Goal: Task Accomplishment & Management: Complete application form

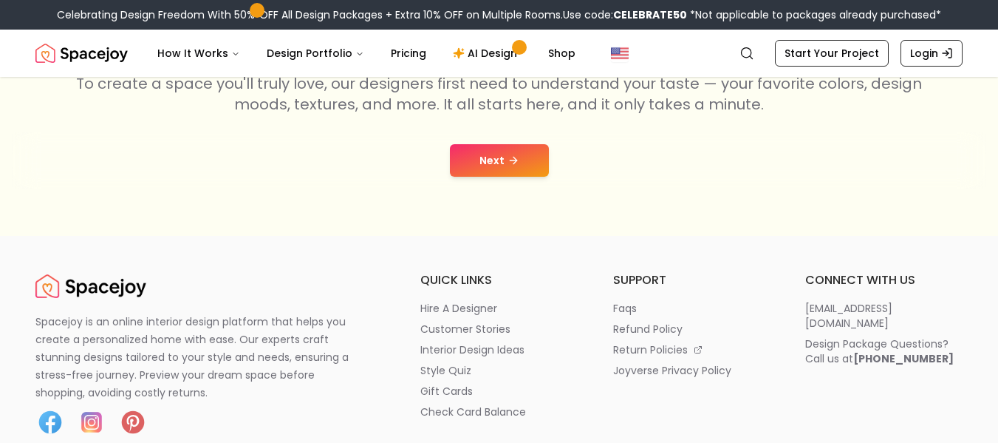
scroll to position [310, 0]
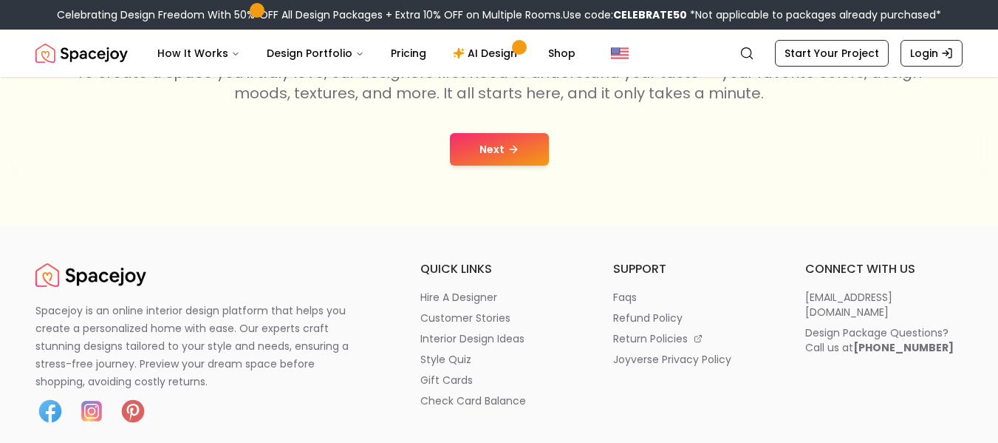
click at [505, 146] on button "Next" at bounding box center [499, 149] width 99 height 33
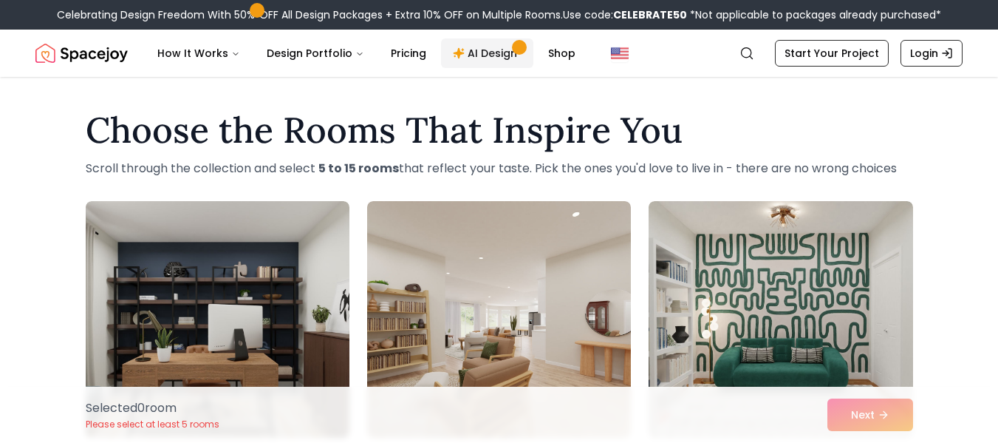
click at [490, 55] on link "AI Design" at bounding box center [487, 53] width 92 height 30
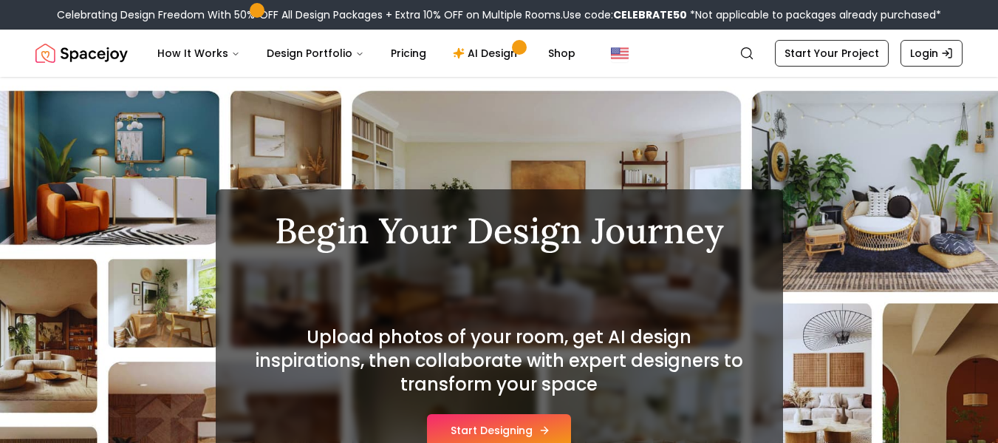
click at [496, 431] on button "Start Designing" at bounding box center [499, 430] width 144 height 33
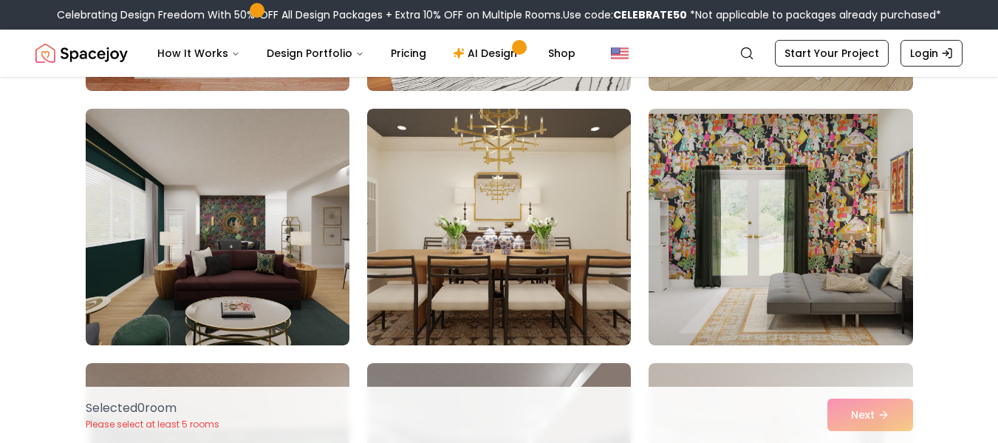
scroll to position [1772, 0]
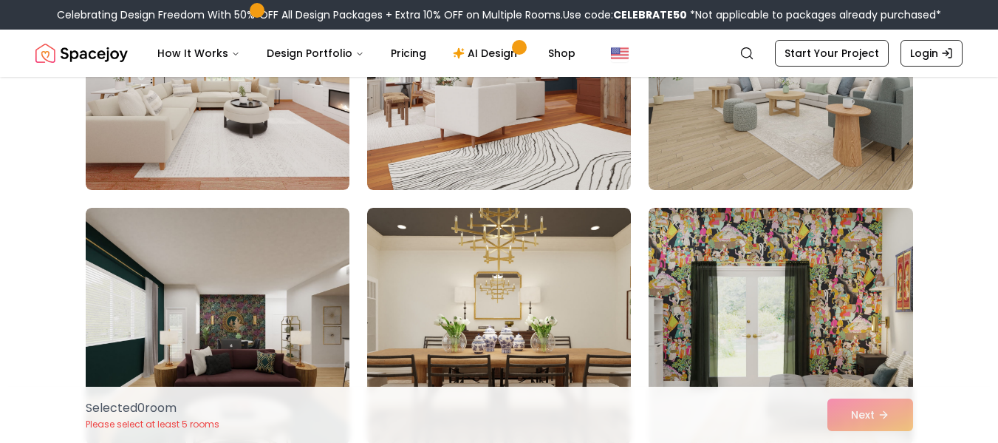
click at [870, 261] on img at bounding box center [780, 326] width 277 height 248
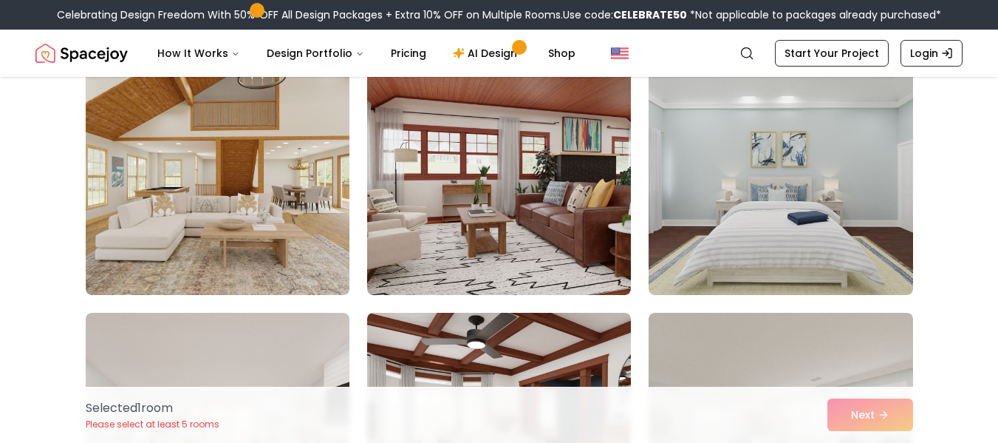
scroll to position [1393, 0]
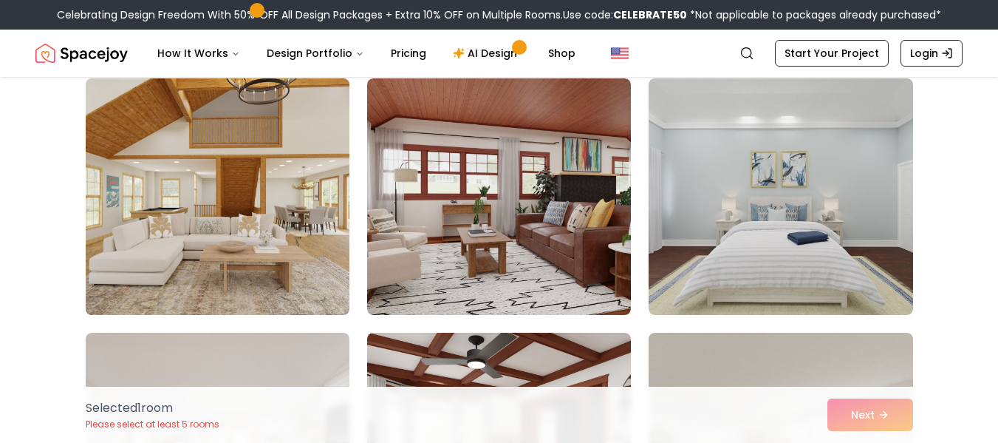
click at [296, 312] on img at bounding box center [217, 196] width 277 height 248
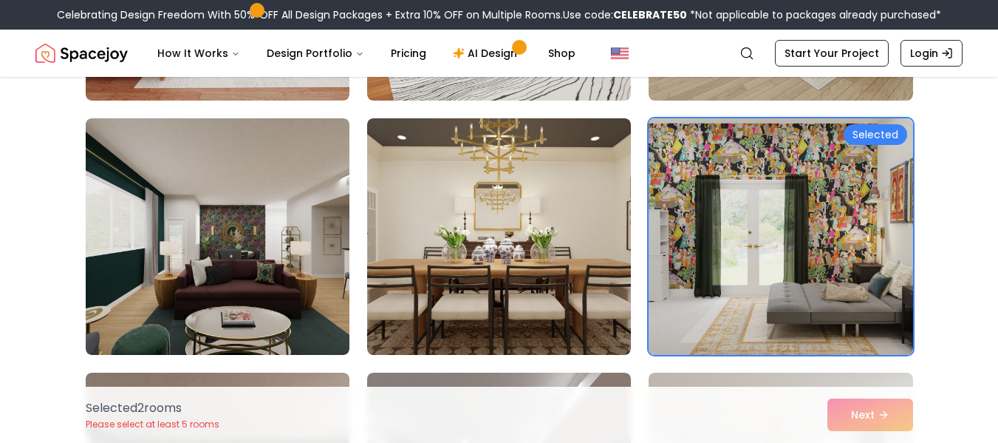
scroll to position [1891, 0]
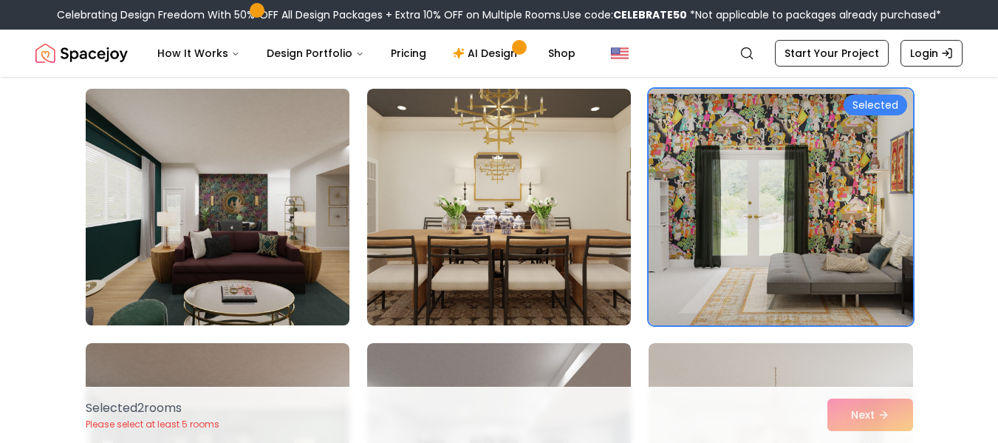
click at [313, 219] on img at bounding box center [217, 207] width 277 height 248
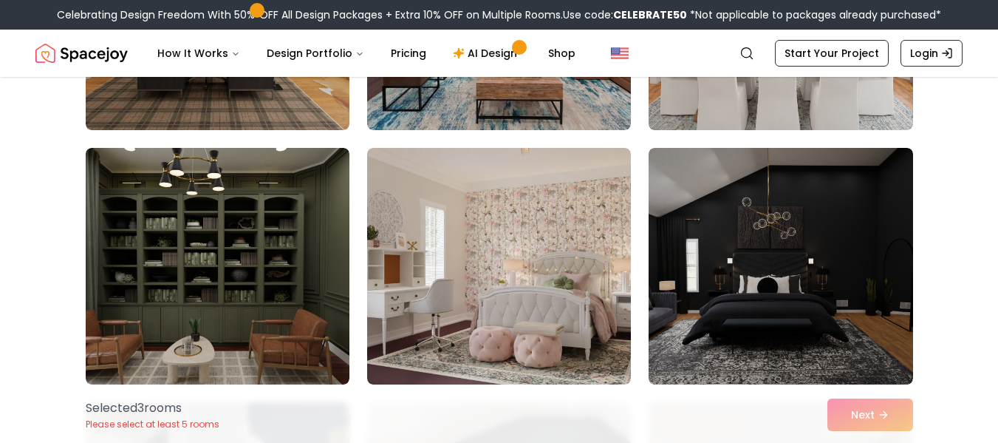
scroll to position [2350, 0]
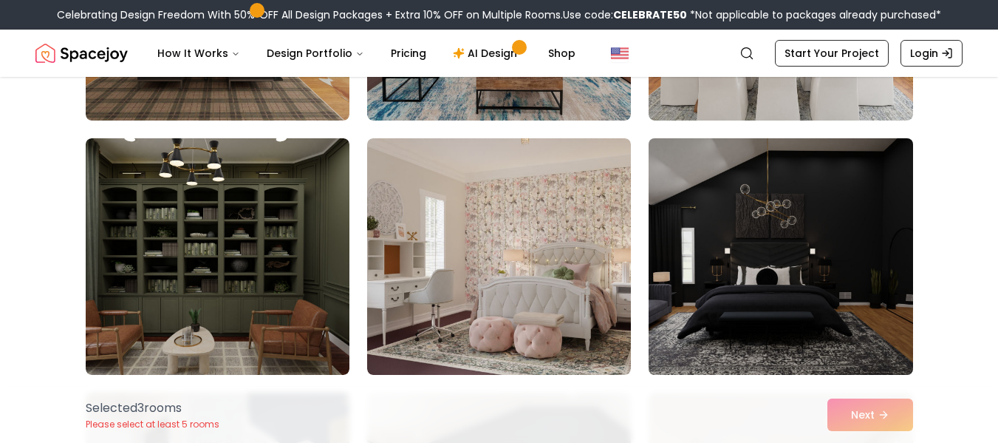
click at [717, 217] on img at bounding box center [780, 256] width 277 height 248
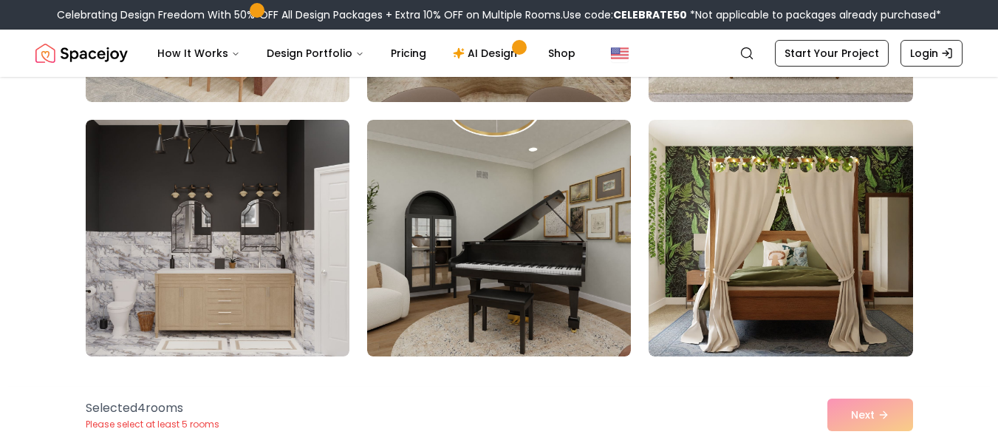
scroll to position [4958, 0]
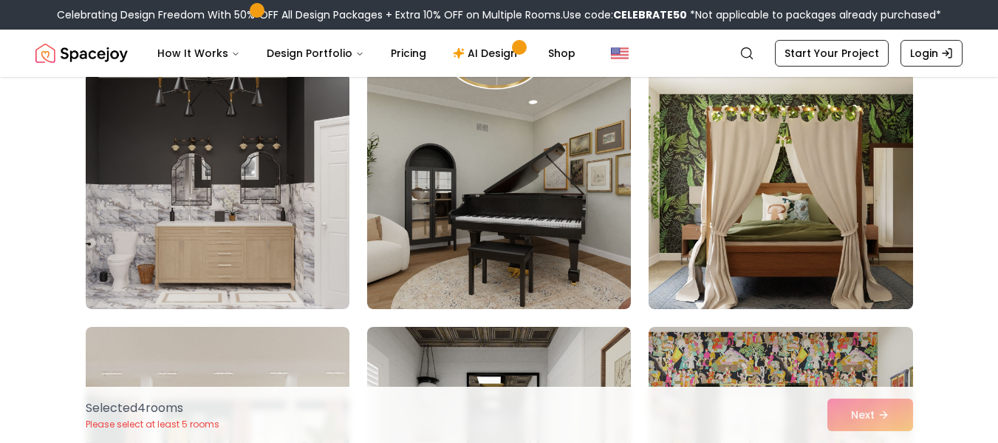
click at [834, 215] on img at bounding box center [780, 190] width 277 height 248
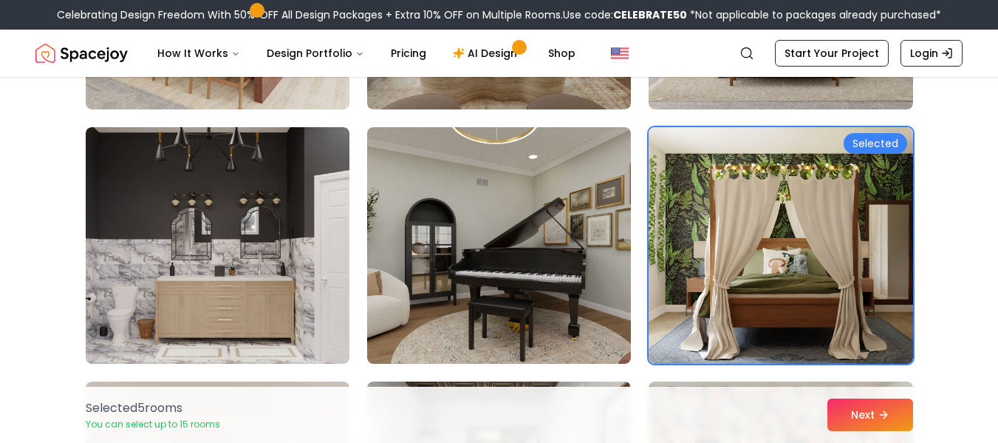
scroll to position [4874, 0]
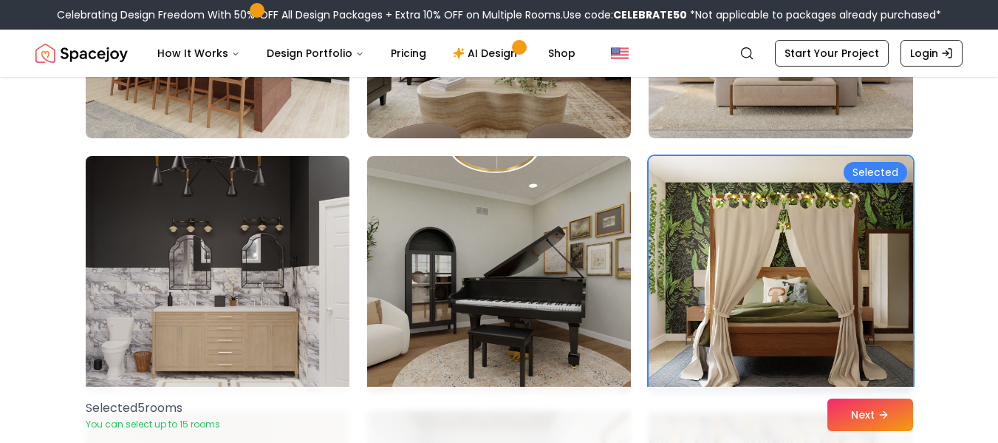
click at [313, 249] on img at bounding box center [217, 274] width 277 height 248
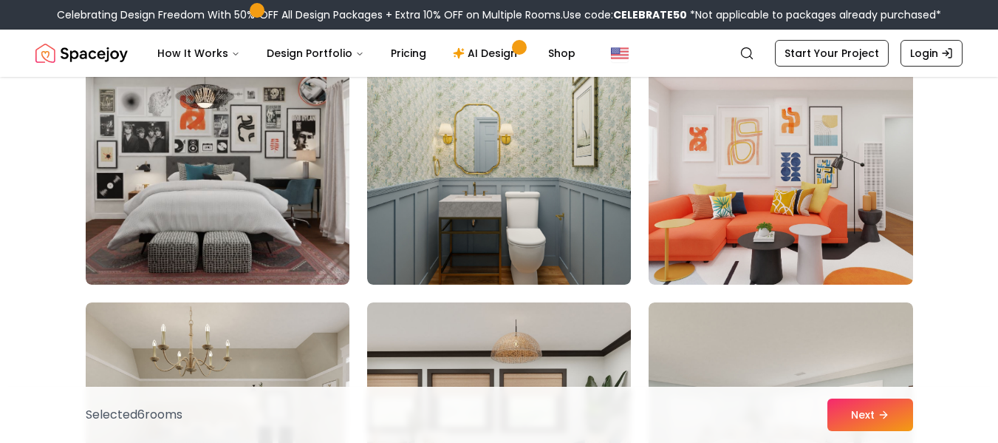
scroll to position [5758, 0]
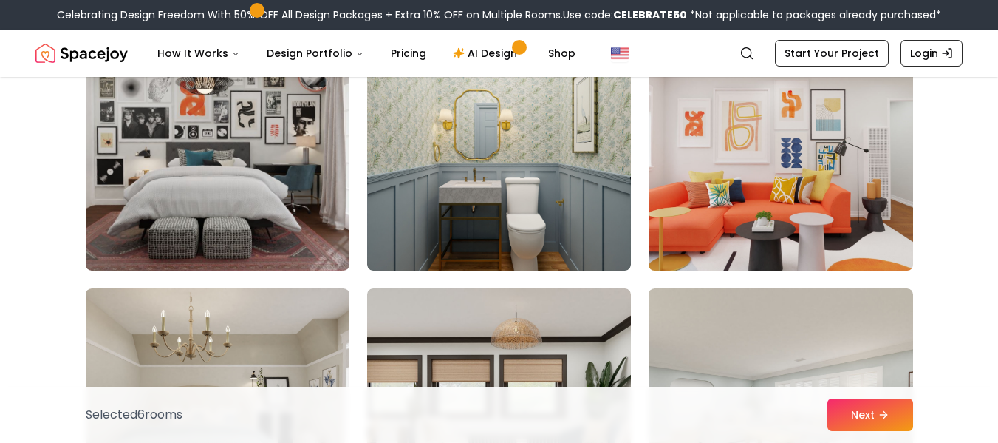
click at [812, 197] on img at bounding box center [780, 152] width 277 height 248
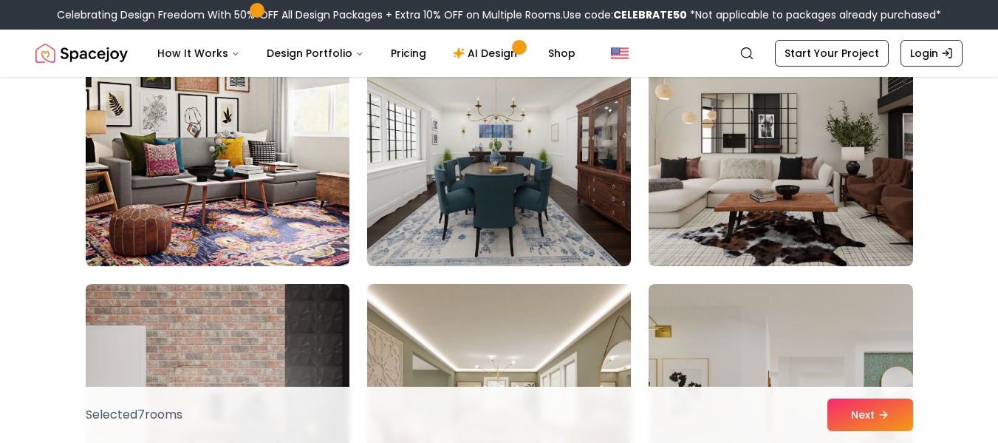
scroll to position [7798, 0]
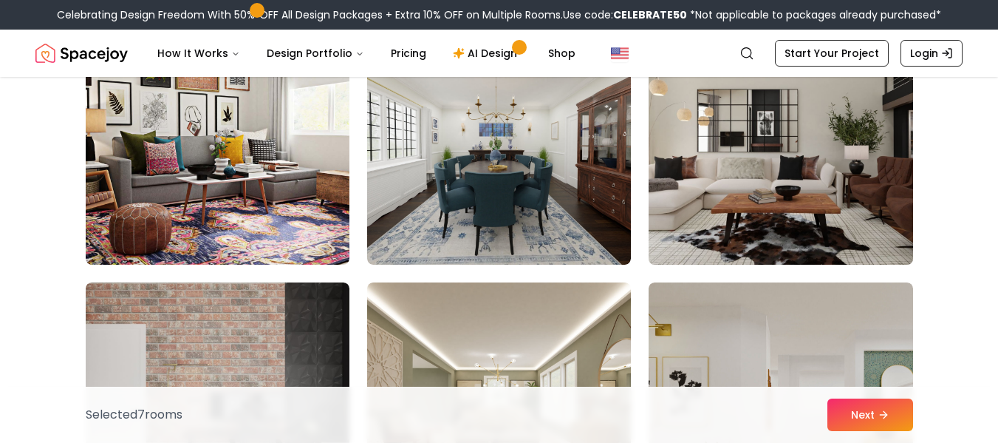
click at [756, 186] on img at bounding box center [780, 146] width 277 height 248
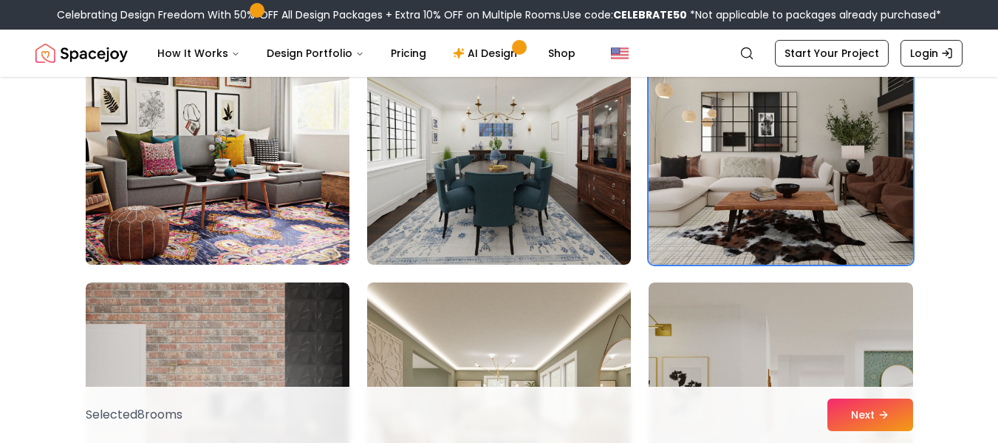
click at [312, 209] on img at bounding box center [217, 146] width 277 height 248
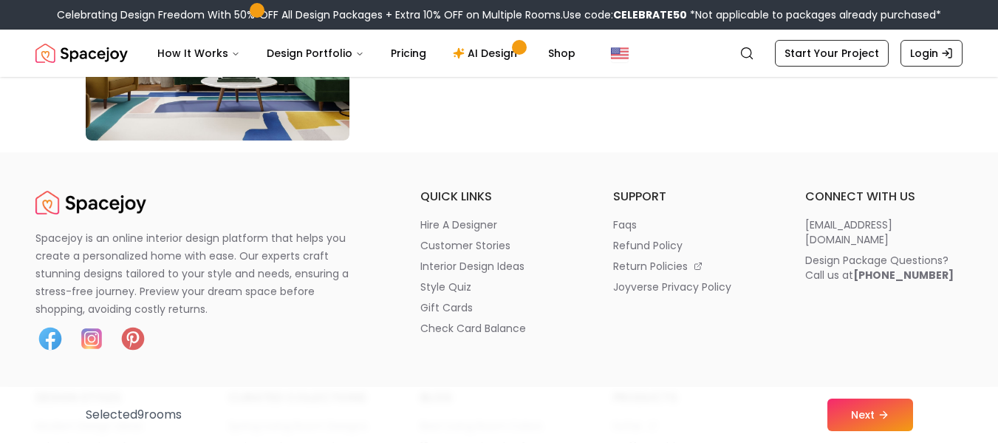
scroll to position [8714, 0]
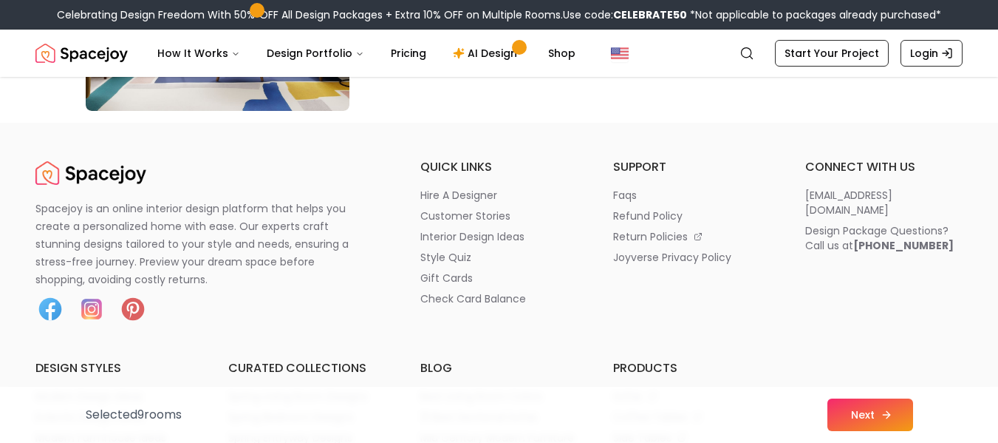
click at [872, 412] on button "Next" at bounding box center [870, 414] width 86 height 33
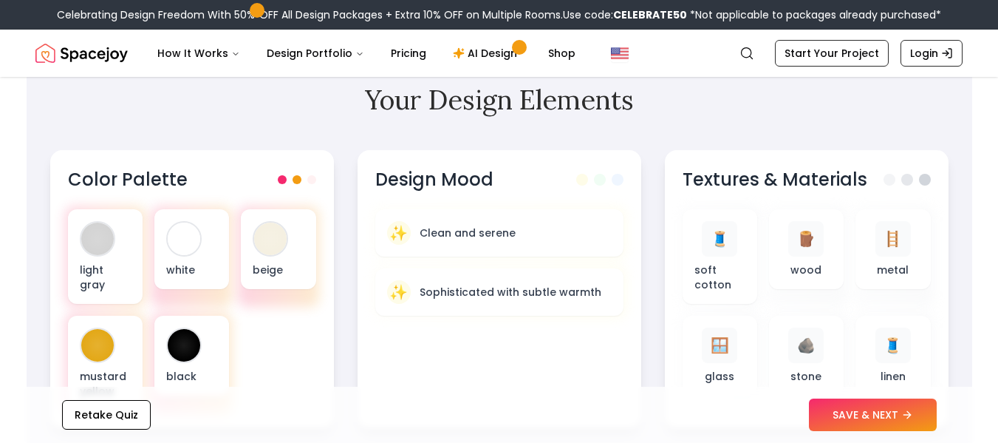
scroll to position [513, 0]
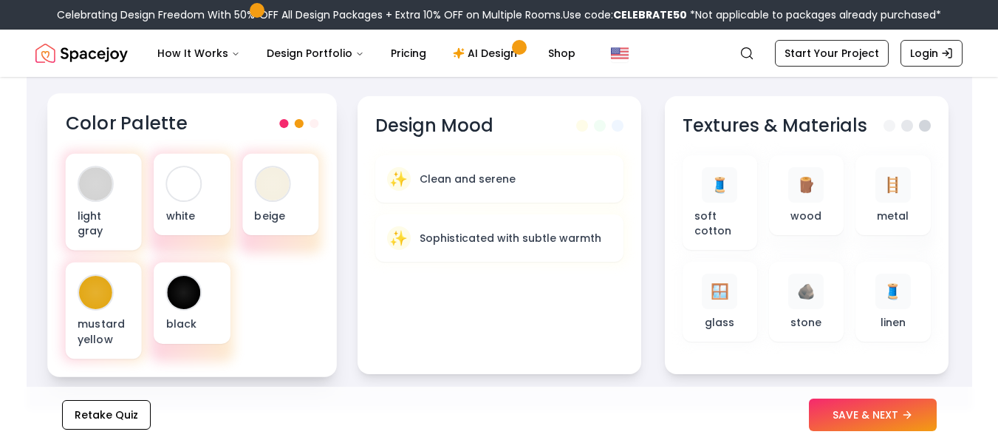
click at [293, 119] on div at bounding box center [298, 123] width 39 height 9
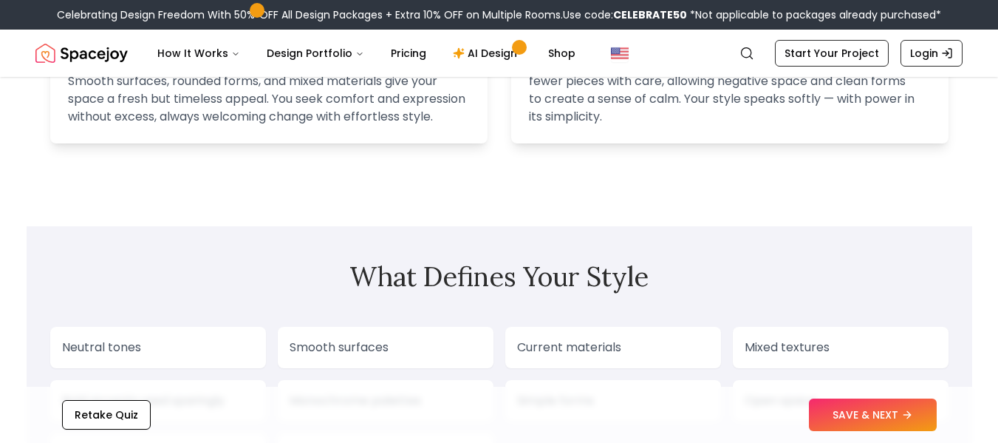
scroll to position [1228, 0]
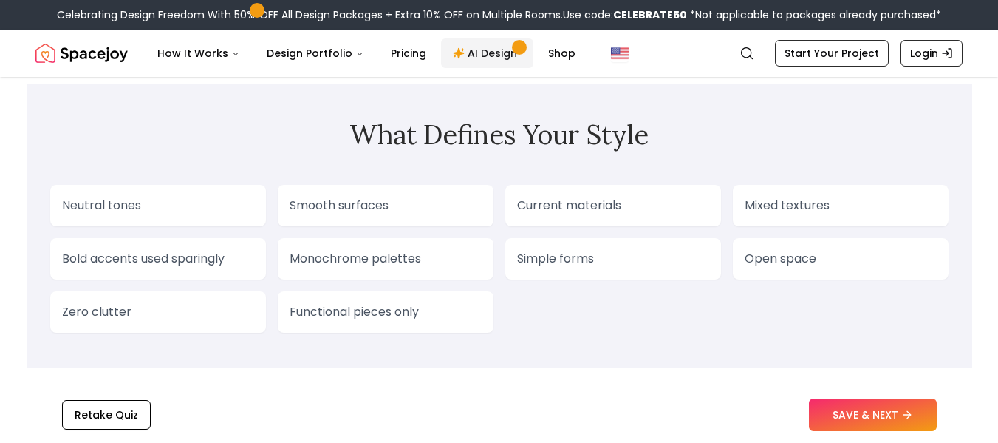
click at [471, 58] on link "AI Design" at bounding box center [487, 53] width 92 height 30
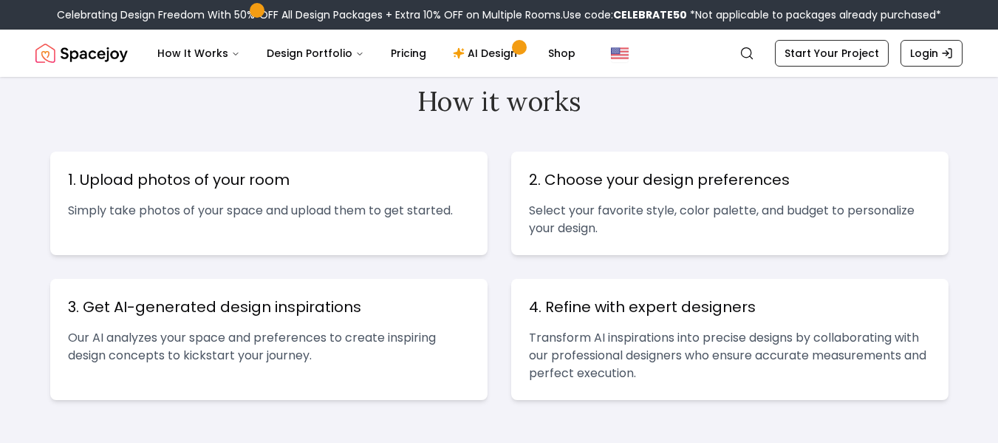
scroll to position [586, 0]
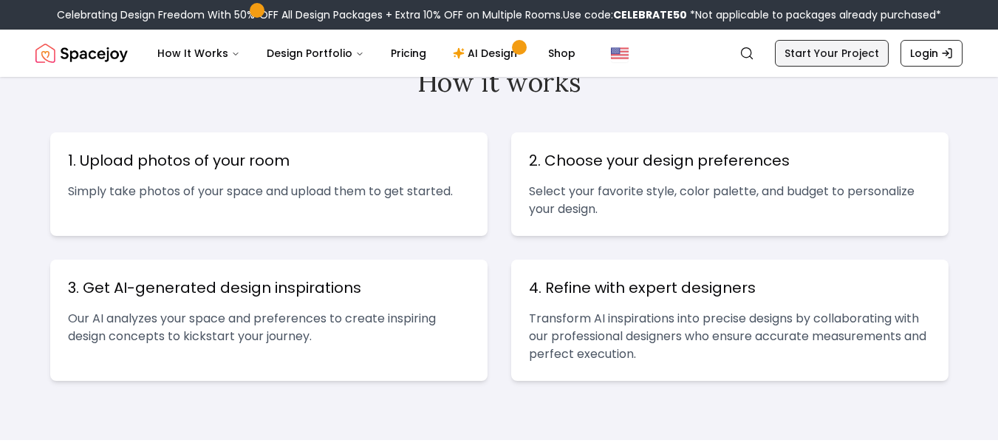
click at [811, 64] on link "Start Your Project" at bounding box center [832, 53] width 114 height 27
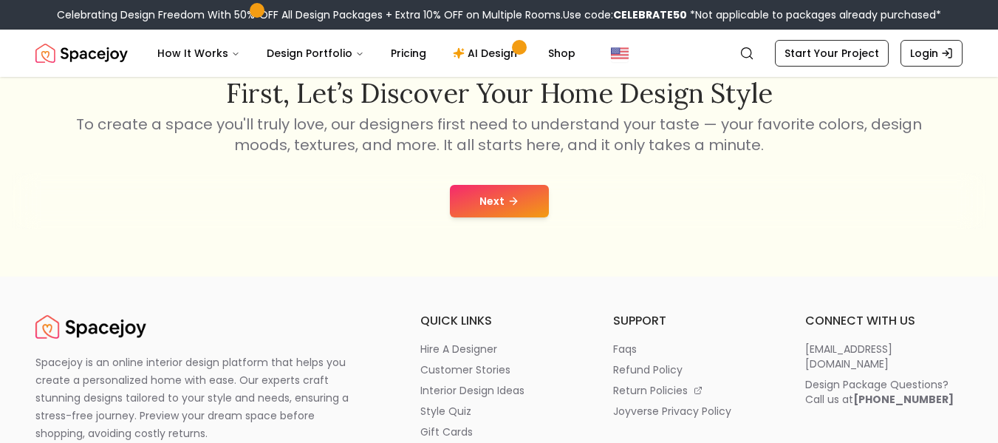
scroll to position [279, 0]
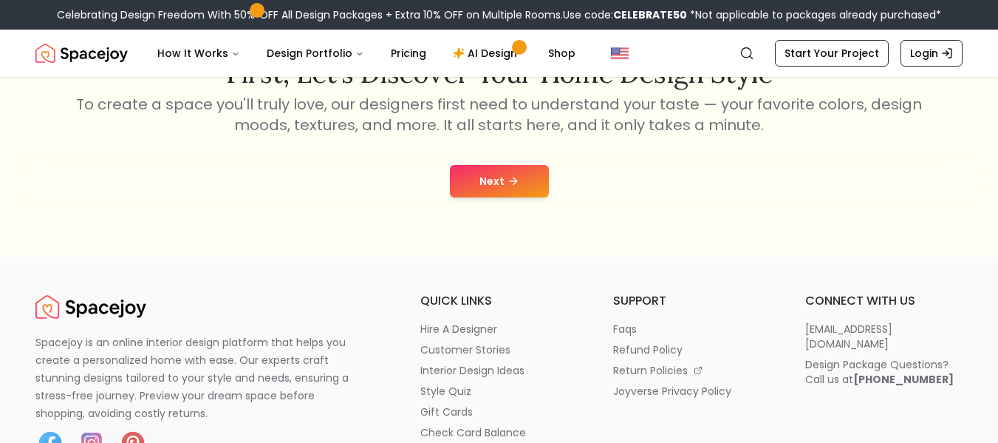
click at [519, 165] on button "Next" at bounding box center [499, 181] width 99 height 33
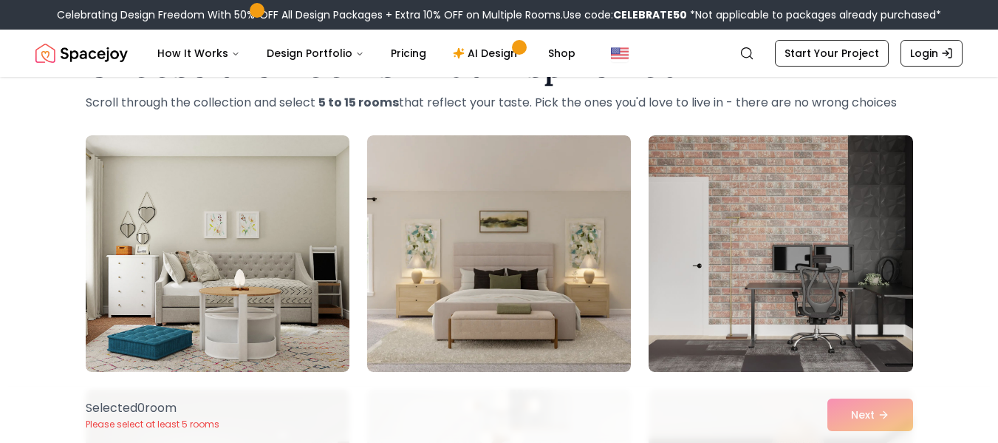
scroll to position [99, 0]
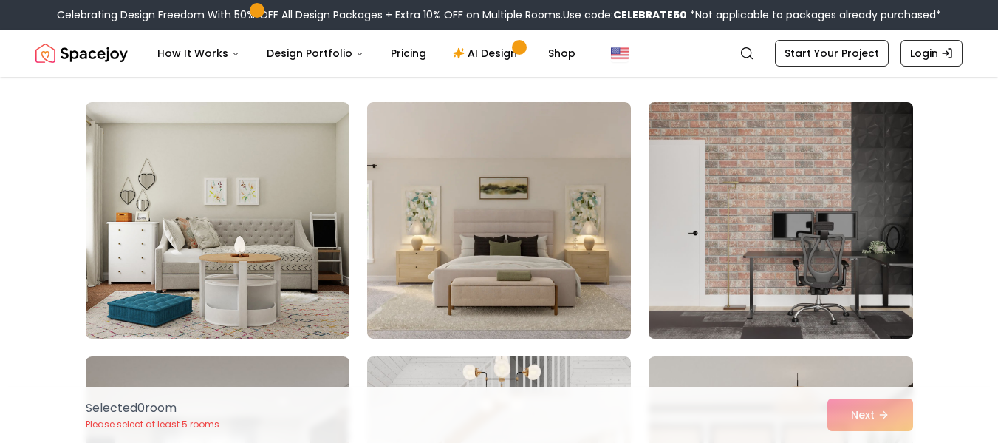
click at [830, 262] on img at bounding box center [780, 220] width 277 height 248
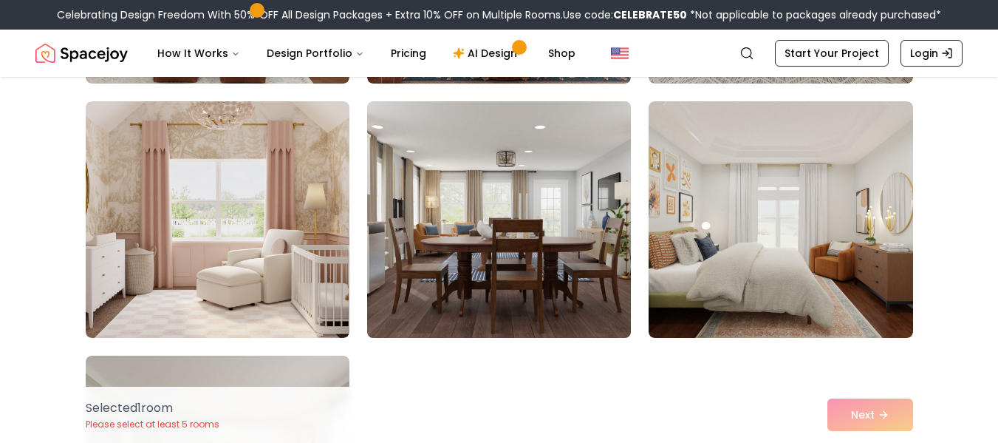
scroll to position [614, 0]
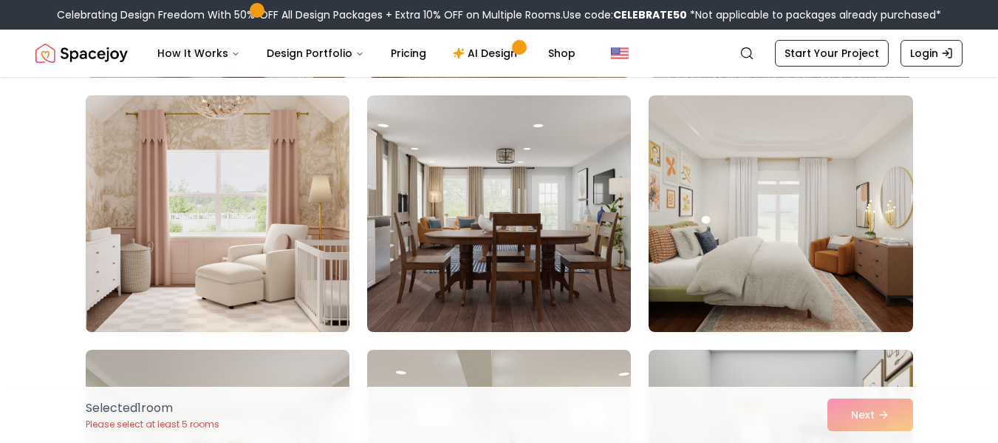
click at [316, 196] on img at bounding box center [217, 213] width 277 height 248
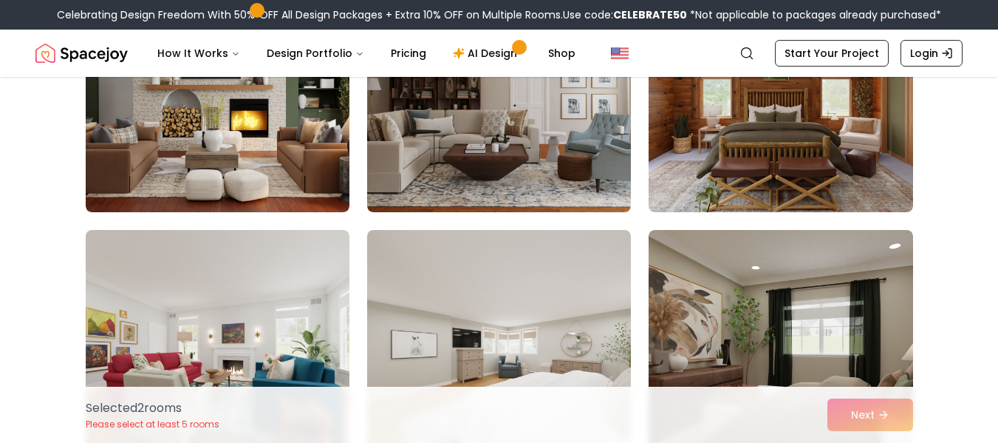
scroll to position [1369, 0]
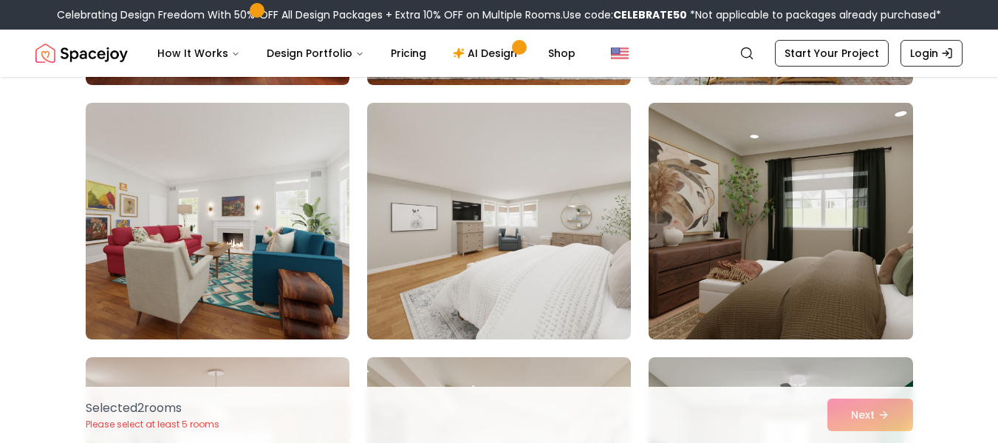
click at [802, 287] on img at bounding box center [780, 221] width 277 height 248
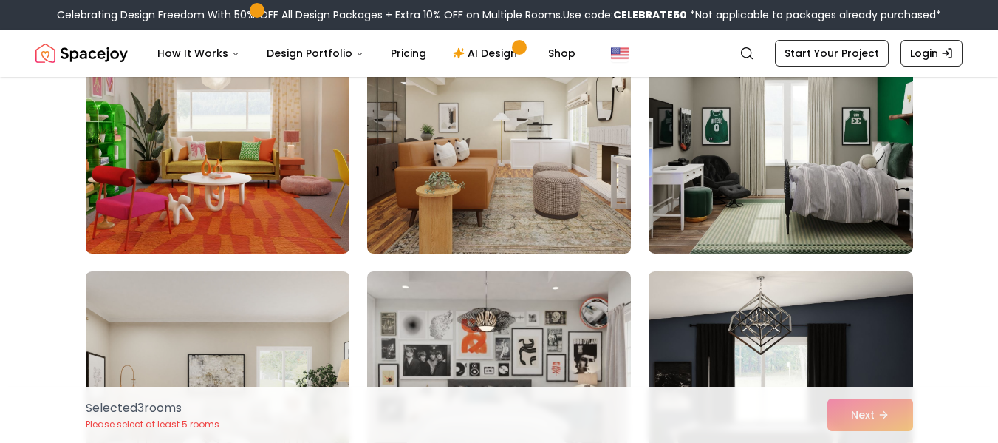
scroll to position [1730, 0]
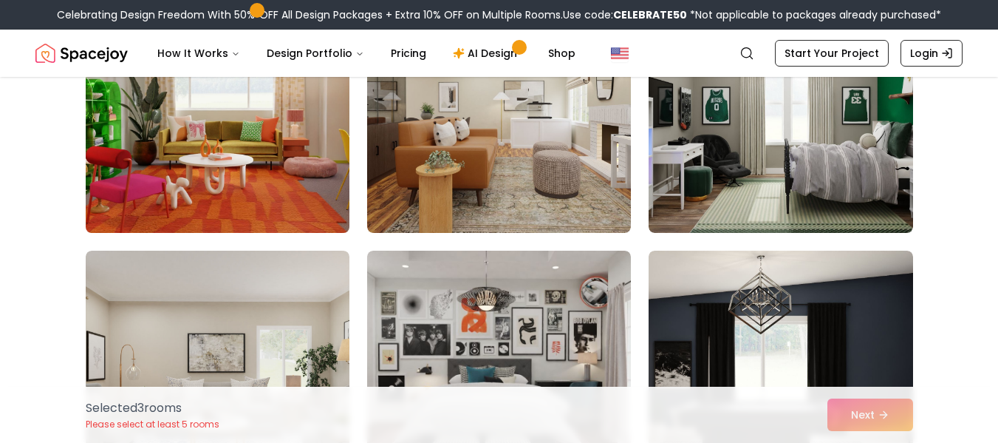
click at [262, 197] on img at bounding box center [217, 114] width 277 height 248
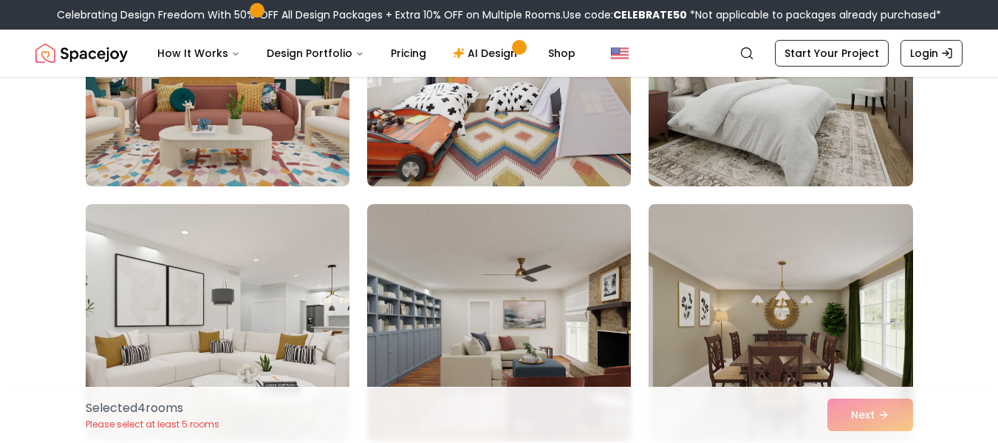
scroll to position [2367, 0]
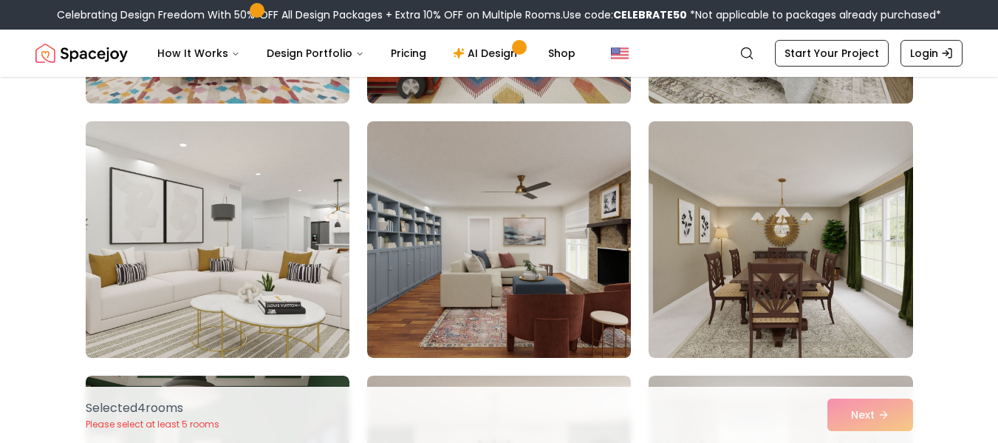
click at [188, 228] on img at bounding box center [217, 239] width 277 height 248
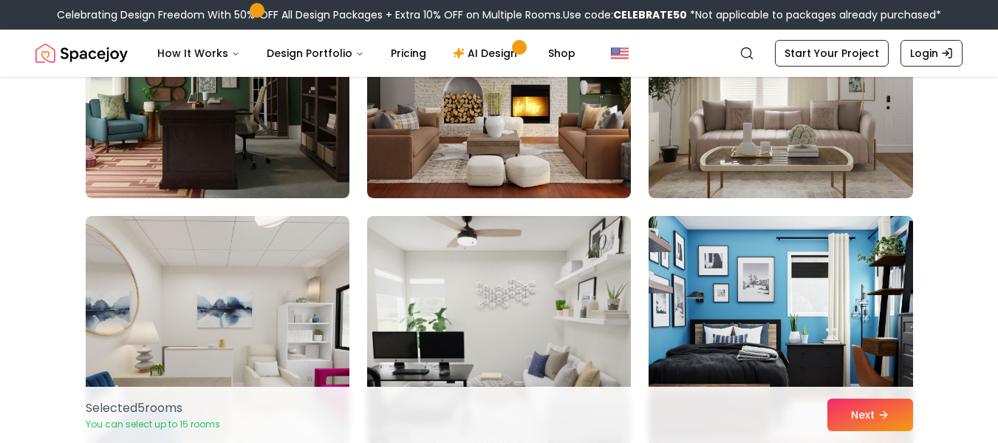
scroll to position [2816, 0]
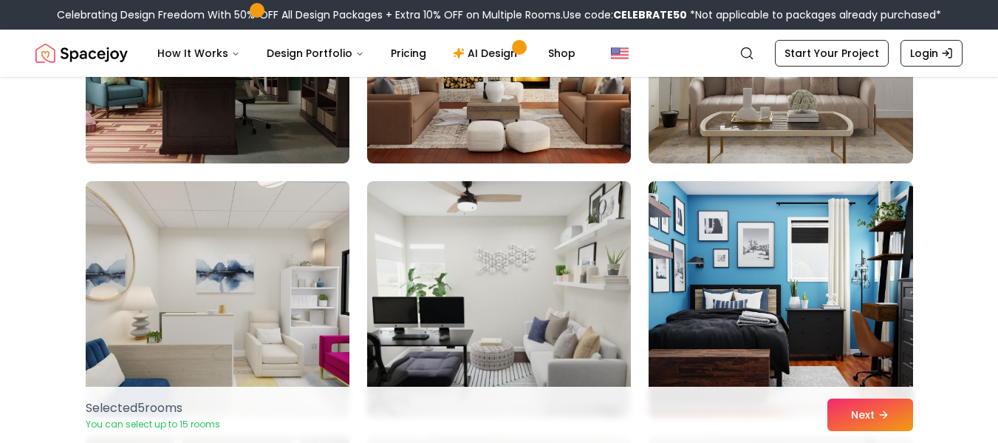
click at [285, 299] on img at bounding box center [217, 299] width 277 height 248
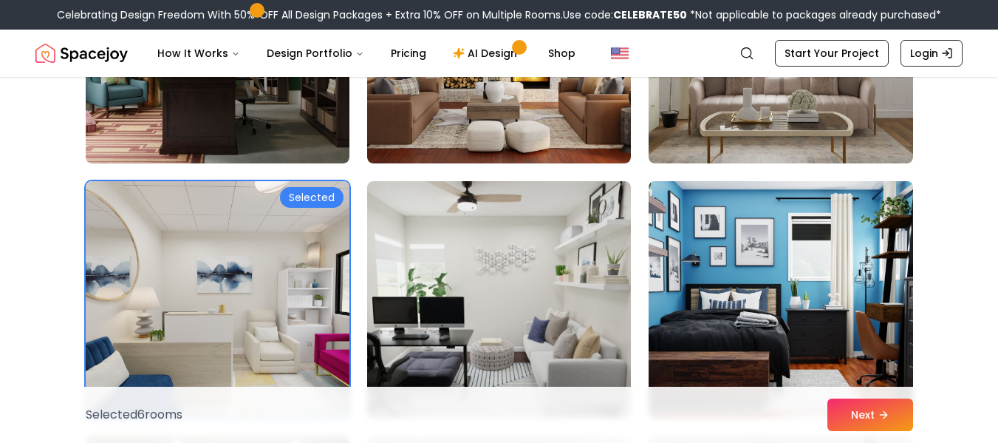
click at [823, 276] on img at bounding box center [780, 299] width 277 height 248
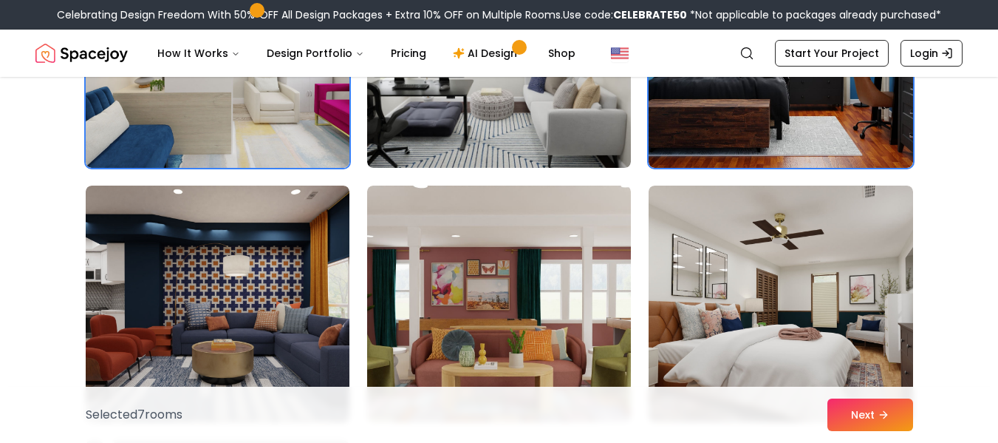
scroll to position [3134, 0]
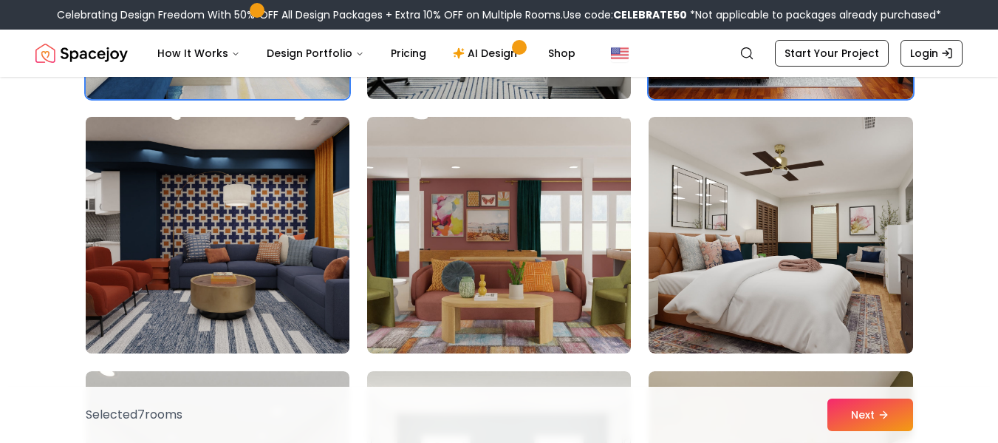
click at [211, 175] on img at bounding box center [217, 235] width 277 height 248
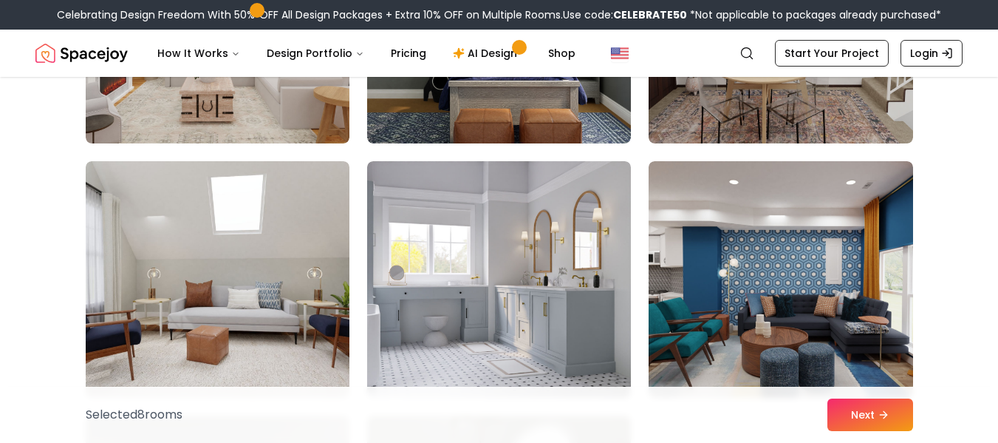
scroll to position [3945, 0]
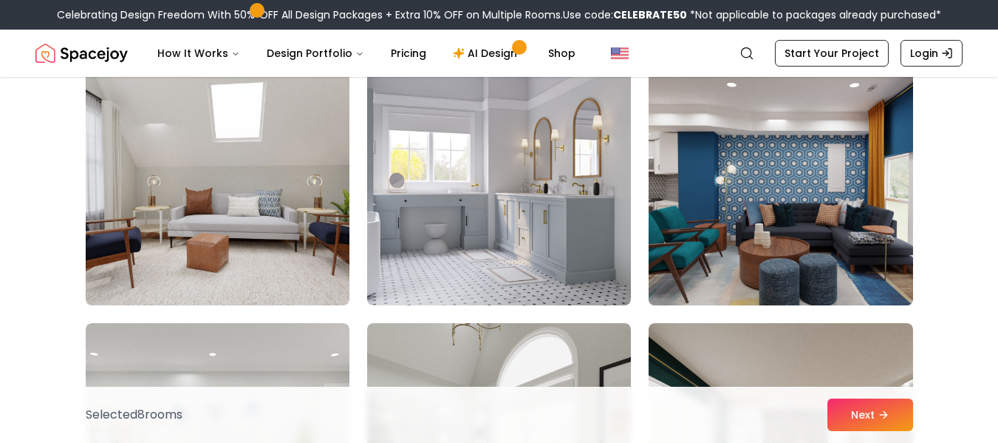
click at [725, 134] on img at bounding box center [780, 187] width 277 height 248
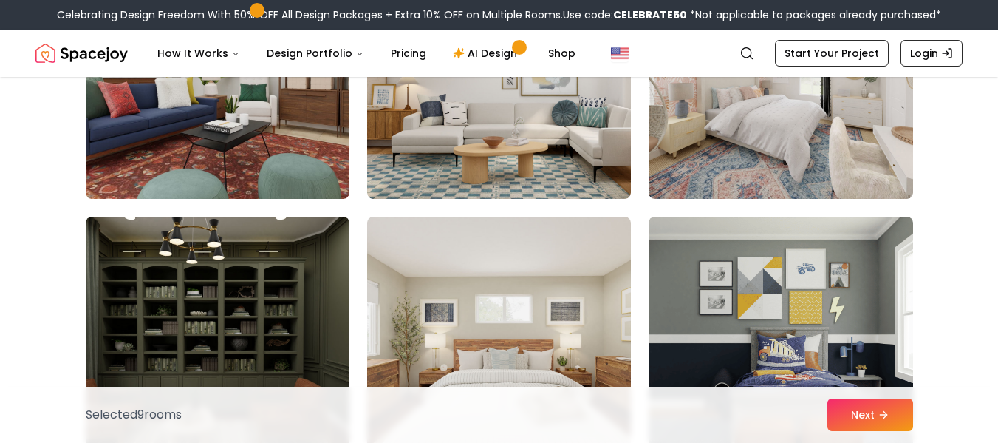
scroll to position [5133, 0]
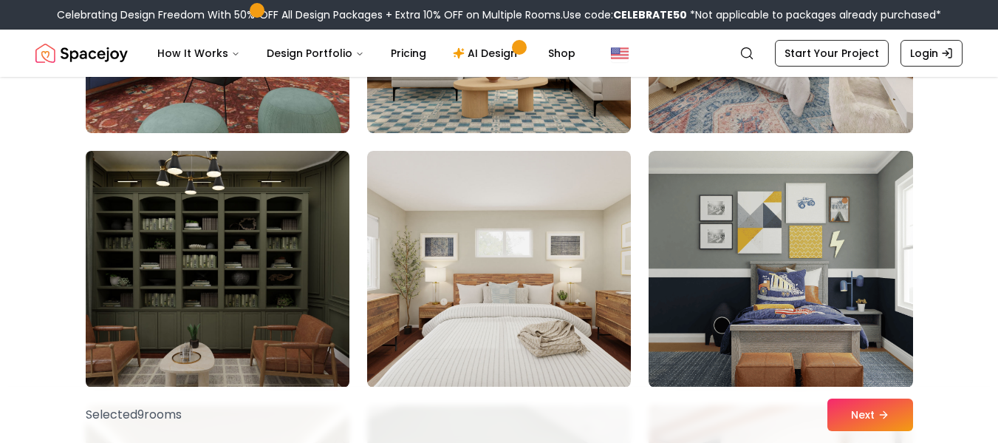
click at [317, 344] on img at bounding box center [217, 269] width 277 height 248
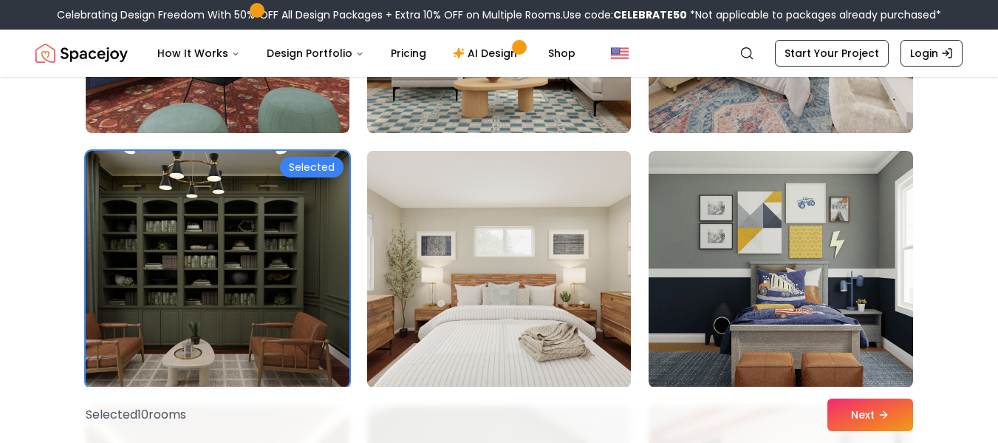
click at [522, 304] on img at bounding box center [499, 269] width 277 height 248
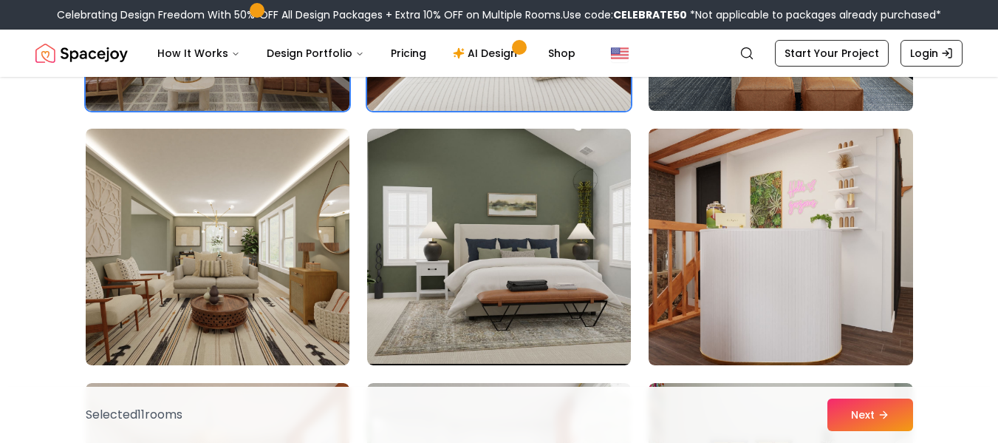
scroll to position [5475, 0]
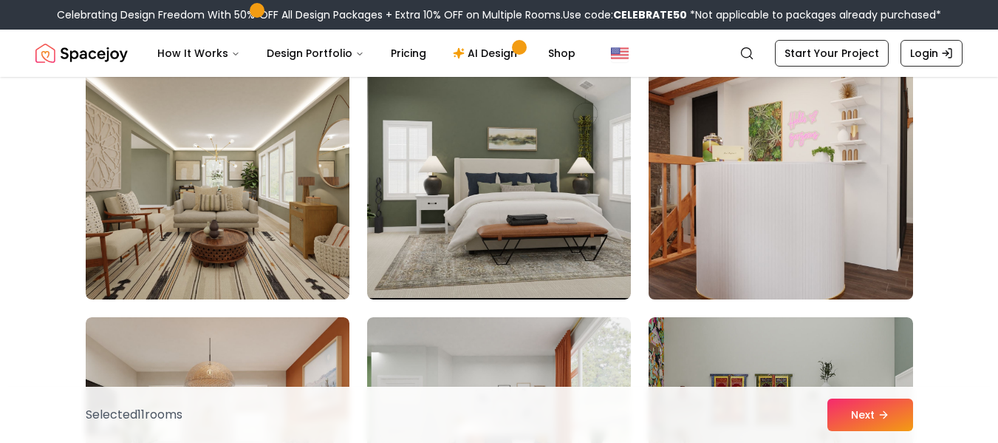
click at [770, 161] on img at bounding box center [780, 181] width 277 height 248
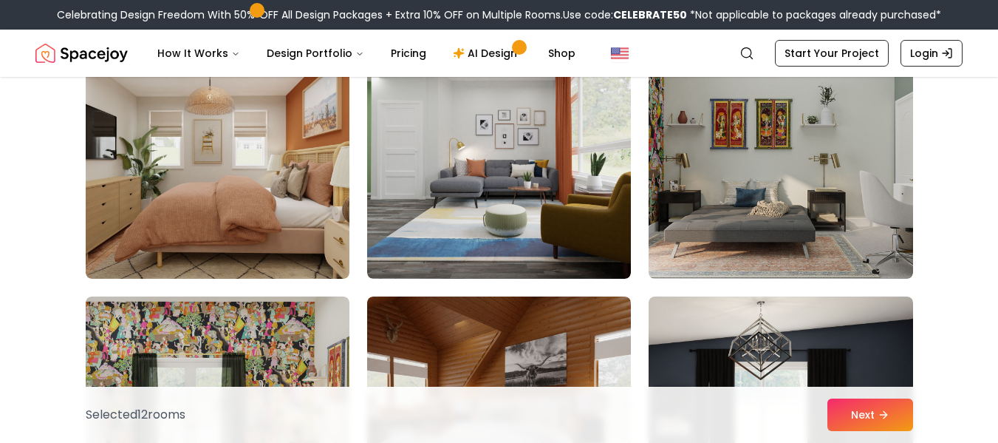
scroll to position [5779, 0]
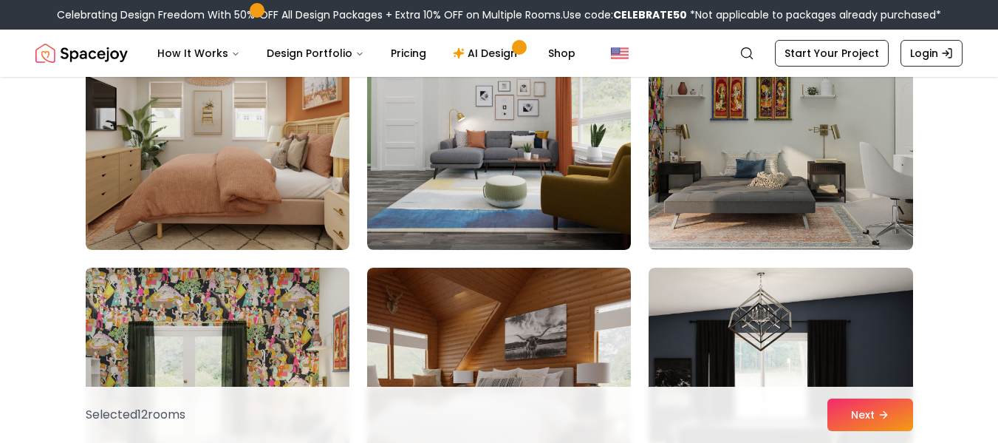
click at [291, 310] on img at bounding box center [217, 386] width 277 height 248
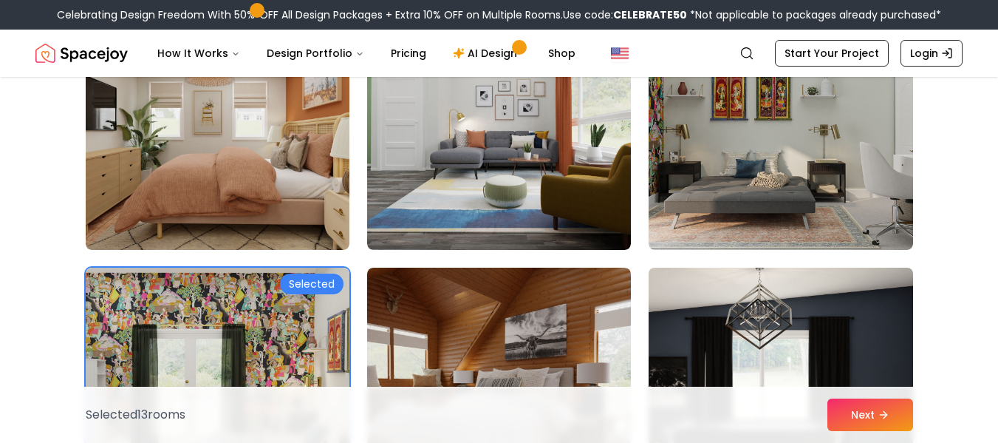
click at [737, 330] on img at bounding box center [780, 386] width 277 height 248
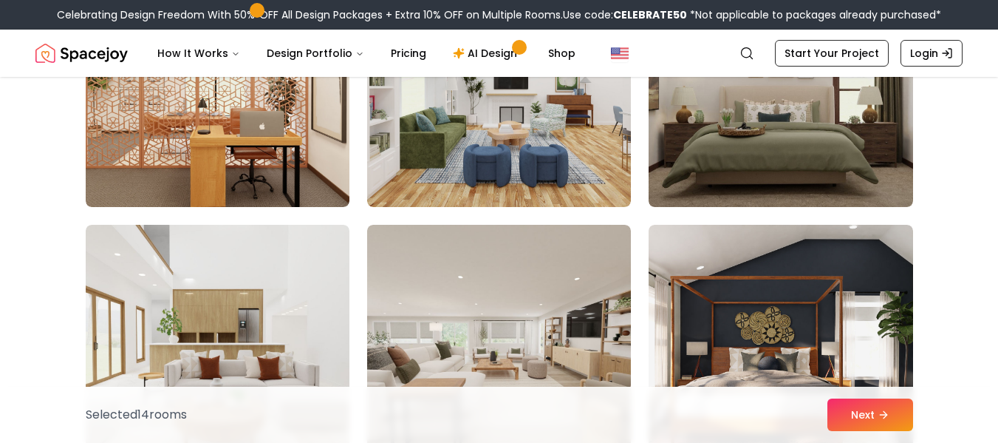
scroll to position [6403, 0]
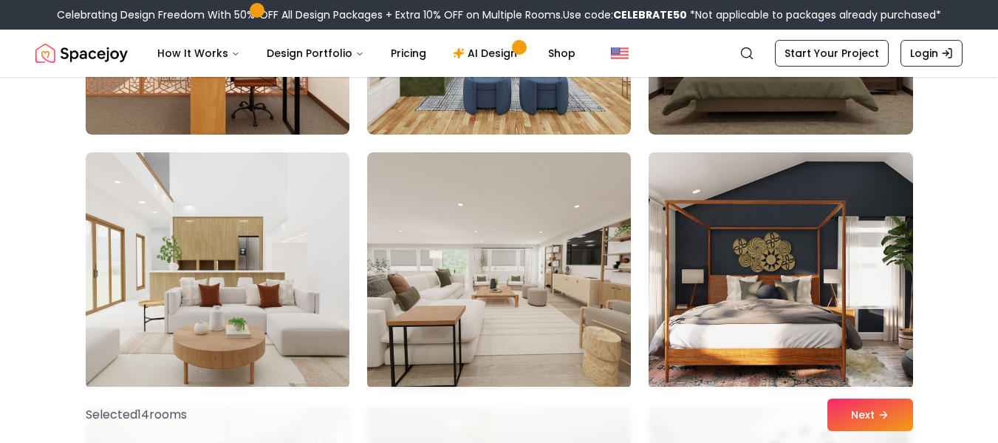
click at [752, 239] on img at bounding box center [780, 270] width 277 height 248
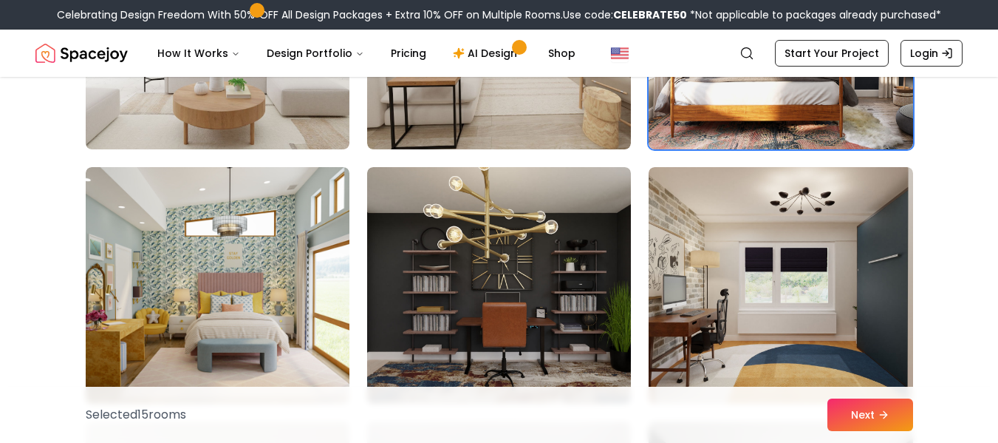
scroll to position [6690, 0]
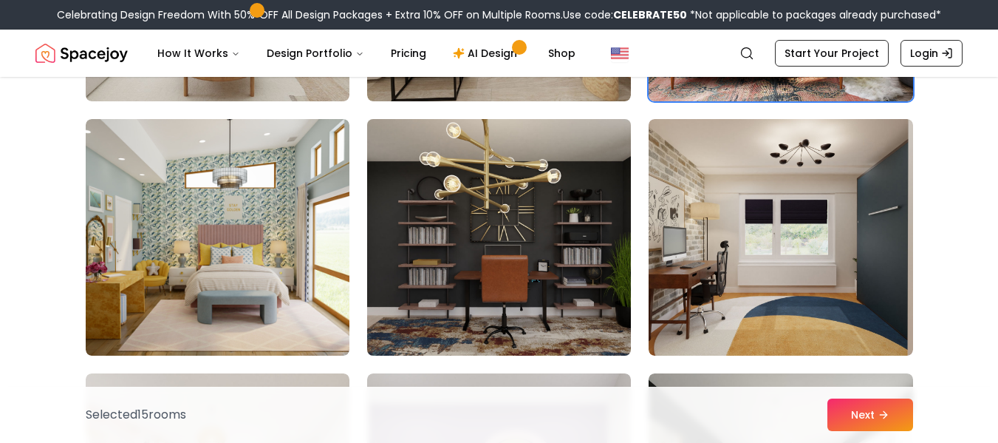
click at [498, 228] on img at bounding box center [499, 237] width 277 height 248
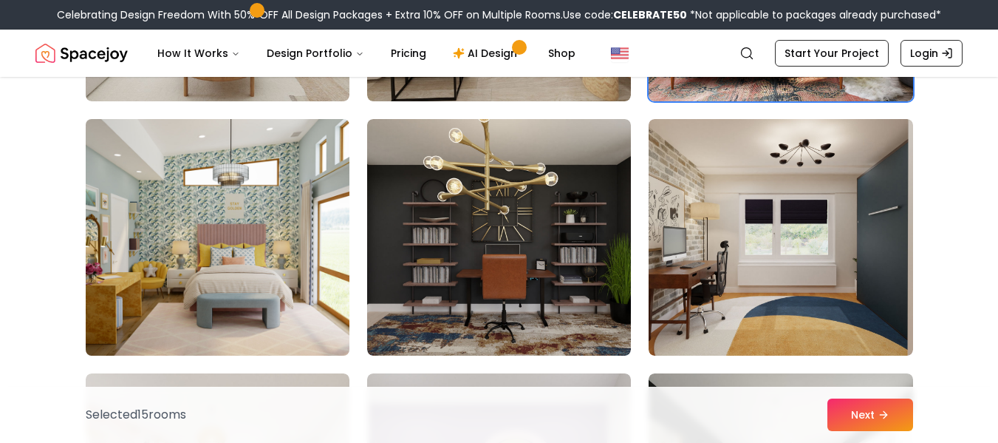
click at [147, 219] on img at bounding box center [217, 237] width 277 height 248
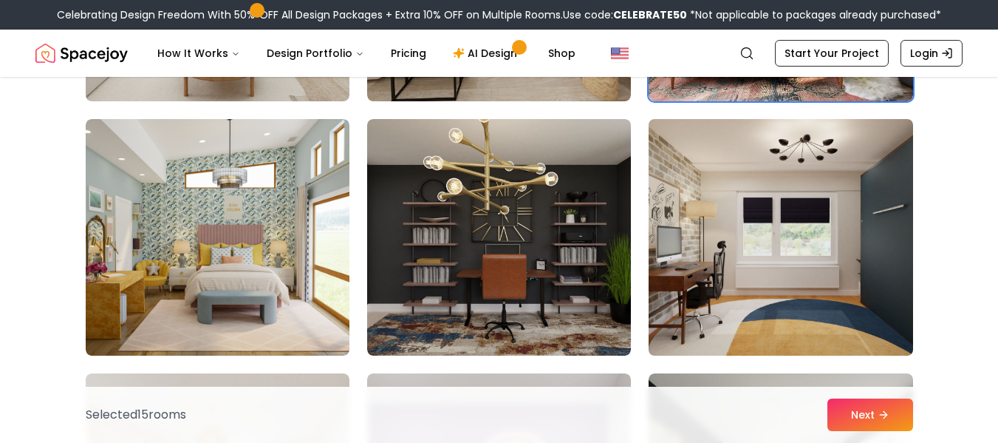
click at [711, 238] on img at bounding box center [780, 237] width 277 height 248
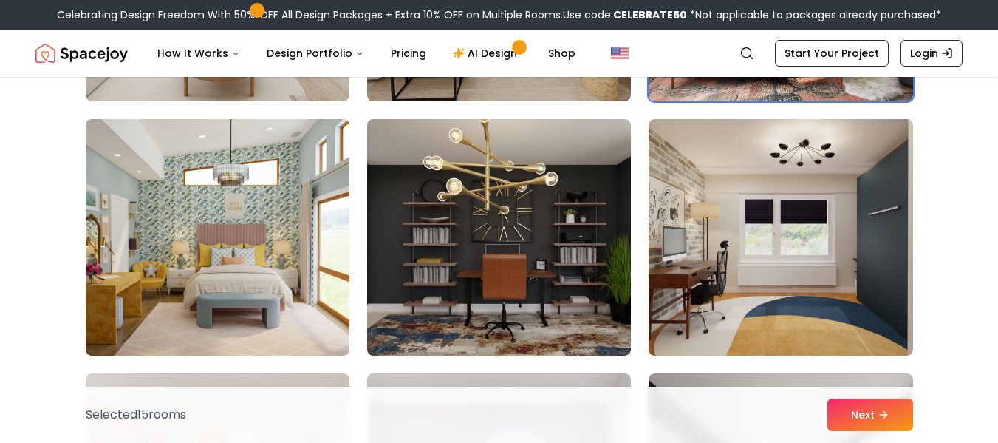
click at [252, 215] on img at bounding box center [217, 237] width 277 height 248
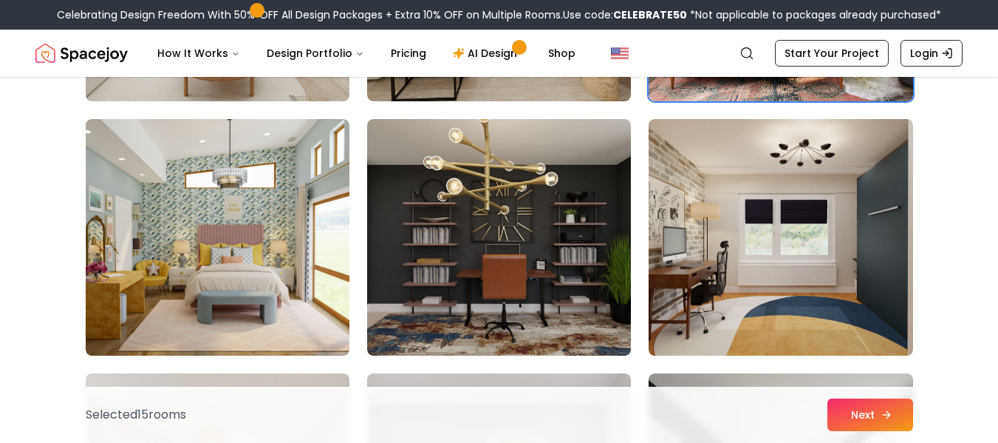
click at [876, 408] on button "Next" at bounding box center [870, 414] width 86 height 33
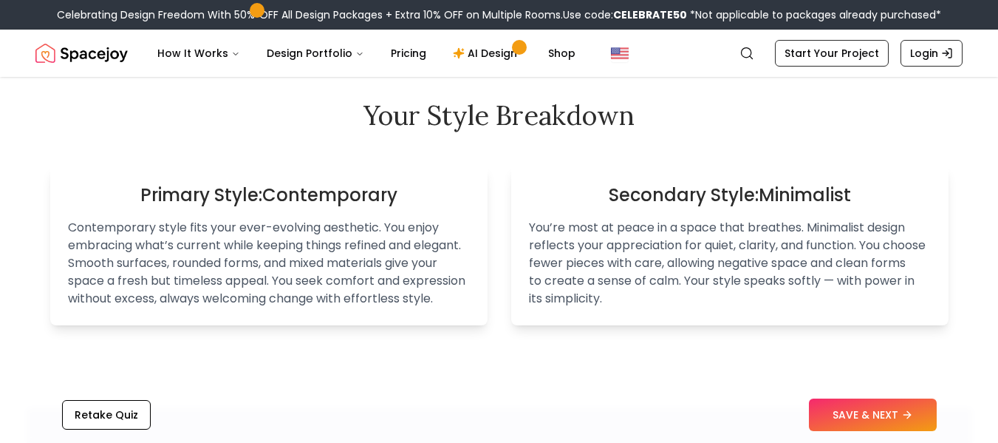
scroll to position [1019, 0]
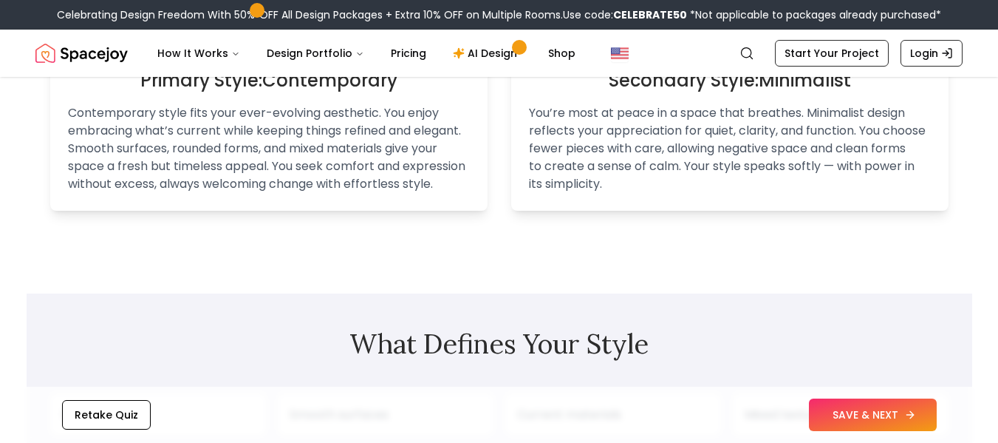
click at [901, 404] on button "SAVE & NEXT" at bounding box center [873, 414] width 128 height 33
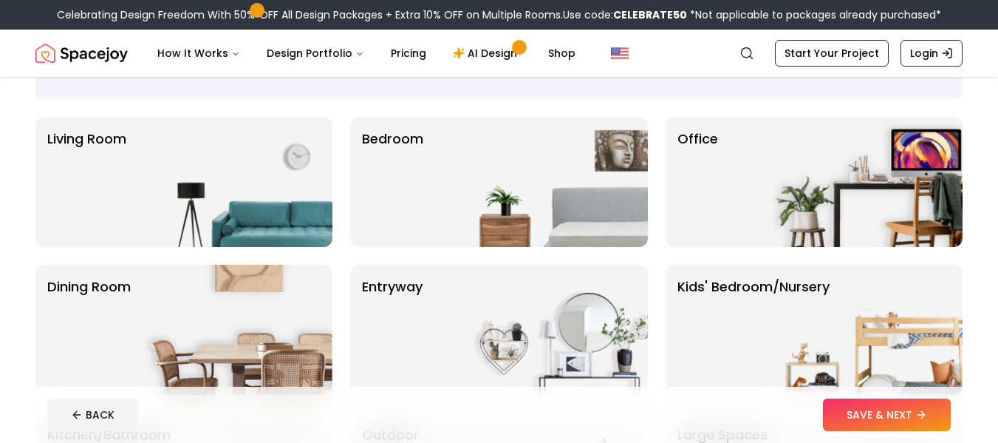
scroll to position [91, 0]
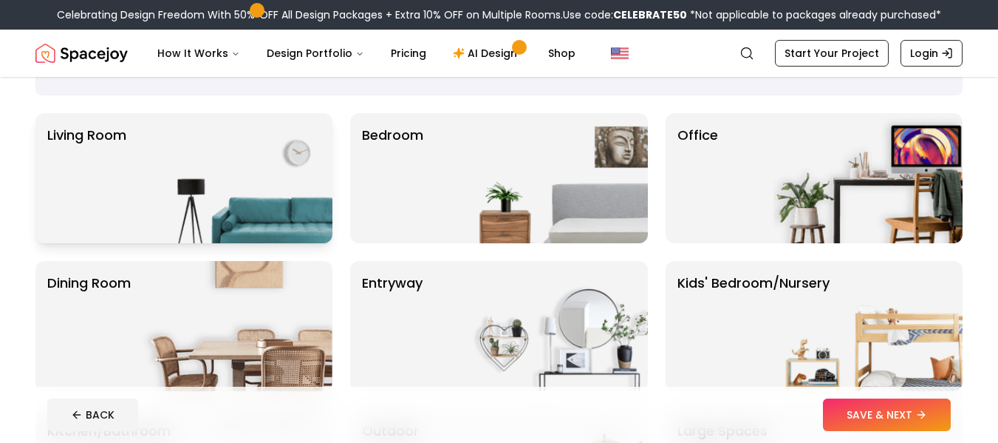
click at [162, 173] on img at bounding box center [237, 178] width 189 height 130
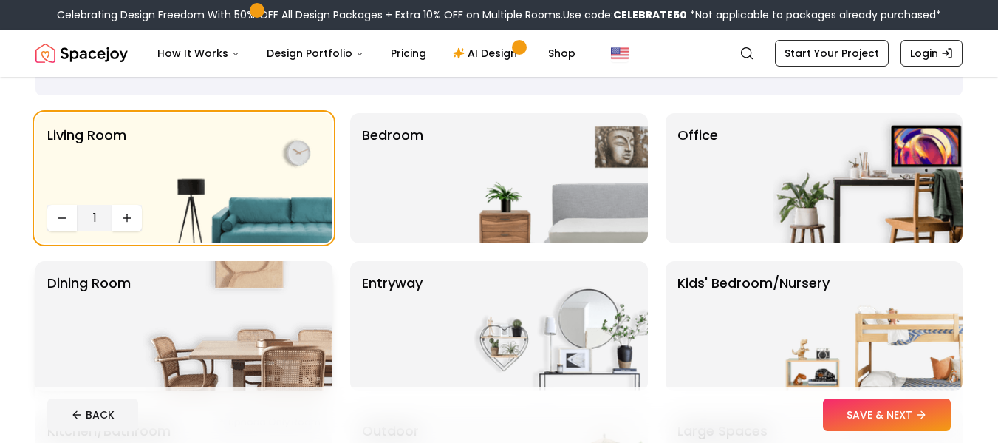
click at [231, 318] on img at bounding box center [237, 326] width 189 height 130
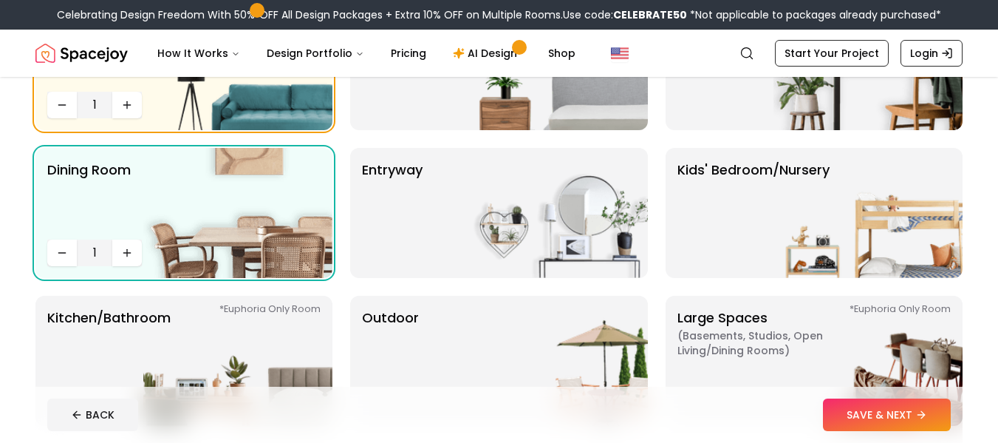
scroll to position [201, 0]
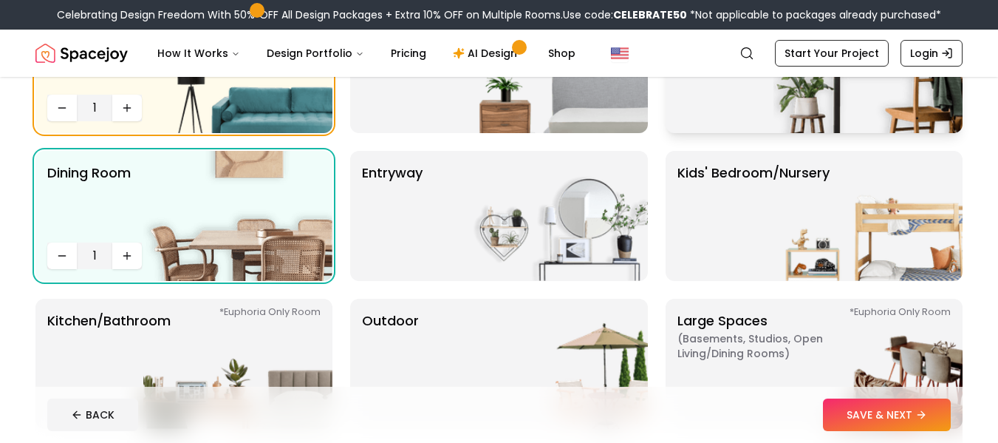
click at [869, 100] on img at bounding box center [868, 68] width 189 height 130
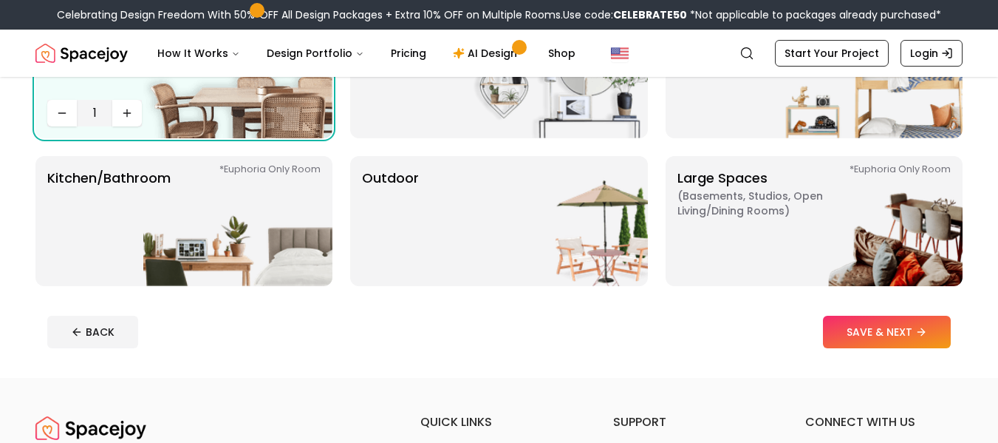
scroll to position [347, 0]
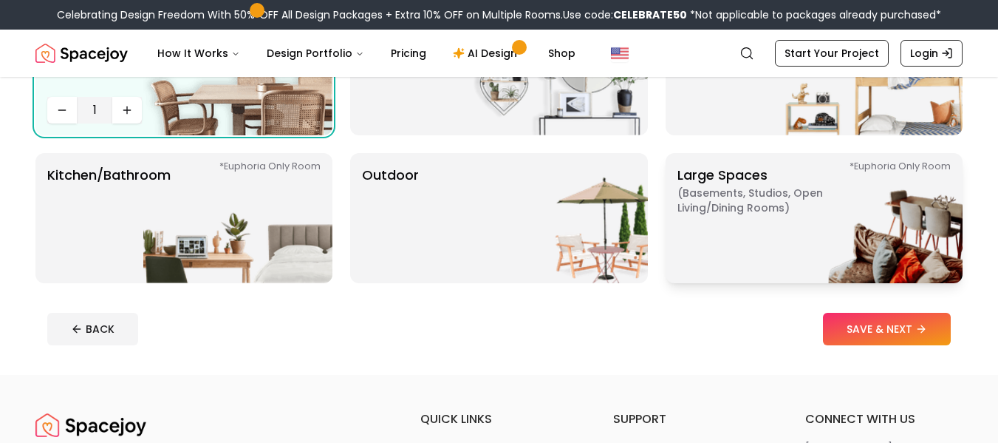
click at [856, 229] on img at bounding box center [868, 218] width 189 height 130
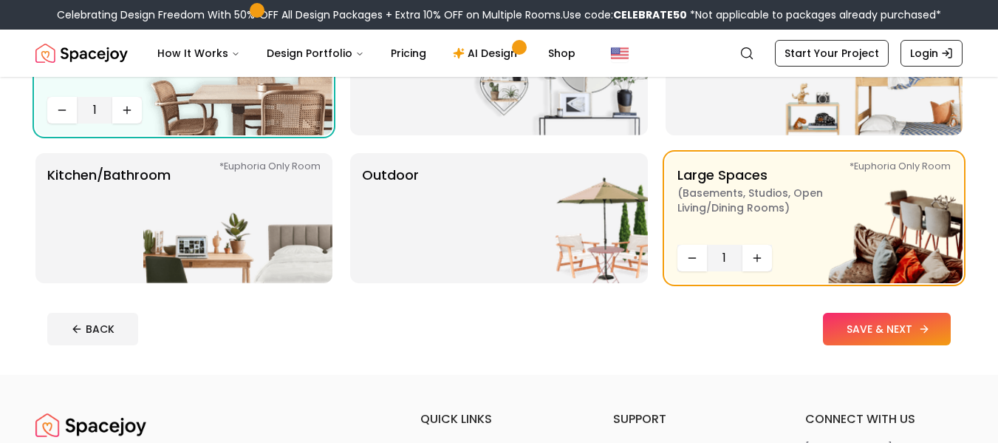
click at [876, 343] on button "SAVE & NEXT" at bounding box center [887, 329] width 128 height 33
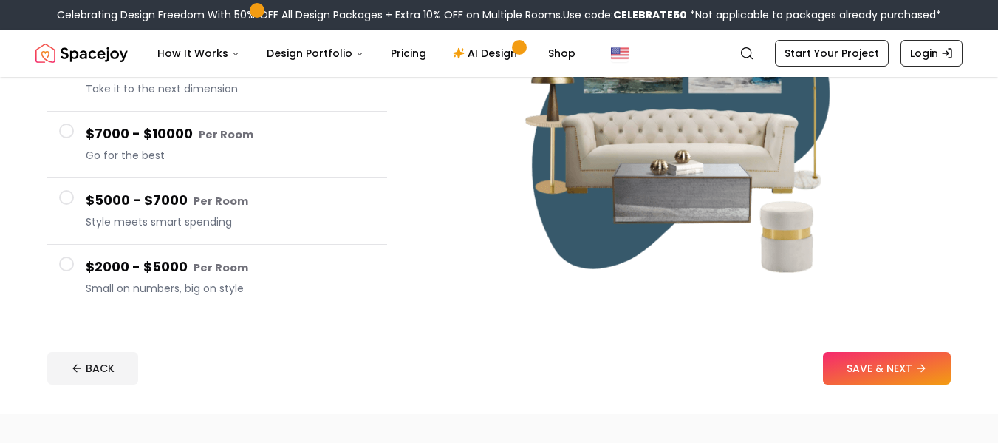
scroll to position [308, 0]
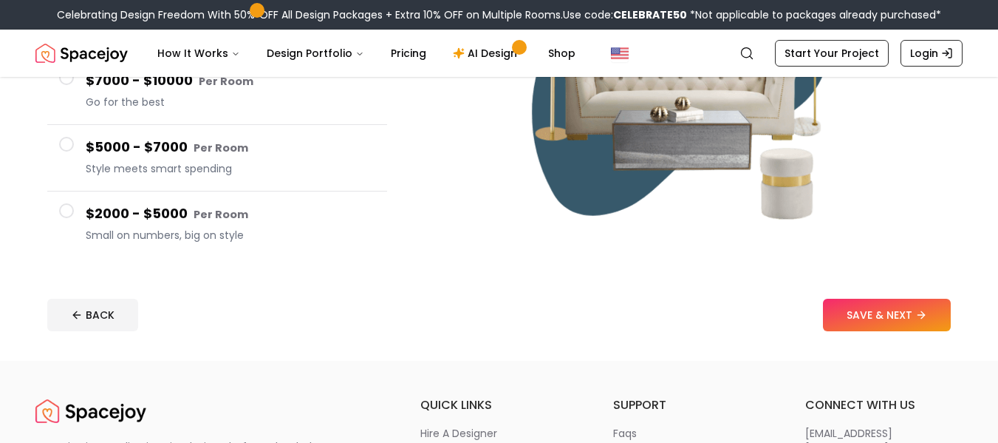
click at [217, 228] on span "Small on numbers, big on style" at bounding box center [231, 235] width 290 height 15
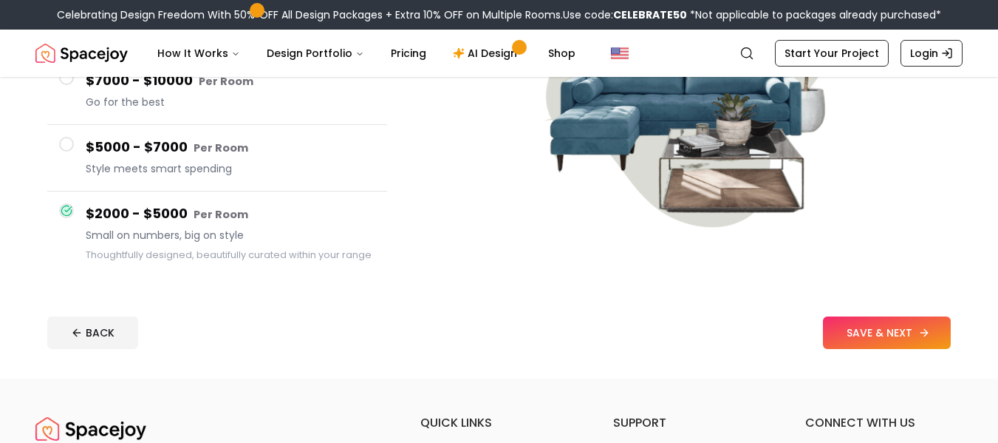
click at [839, 340] on button "SAVE & NEXT" at bounding box center [887, 332] width 128 height 33
